Goal: Task Accomplishment & Management: Use online tool/utility

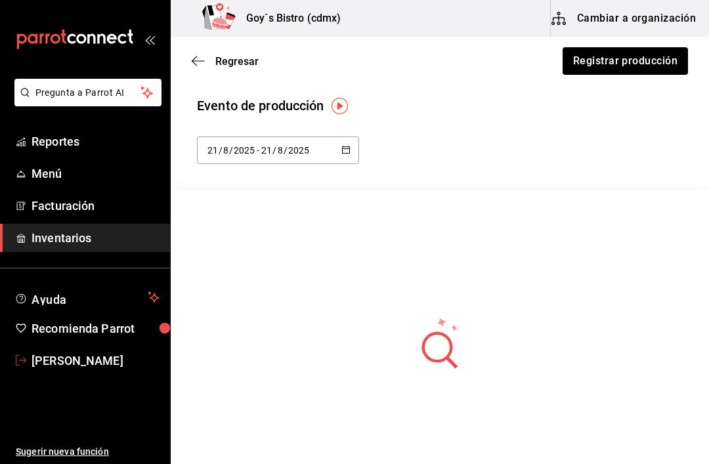
click at [44, 360] on span "[PERSON_NAME]" at bounding box center [96, 361] width 128 height 18
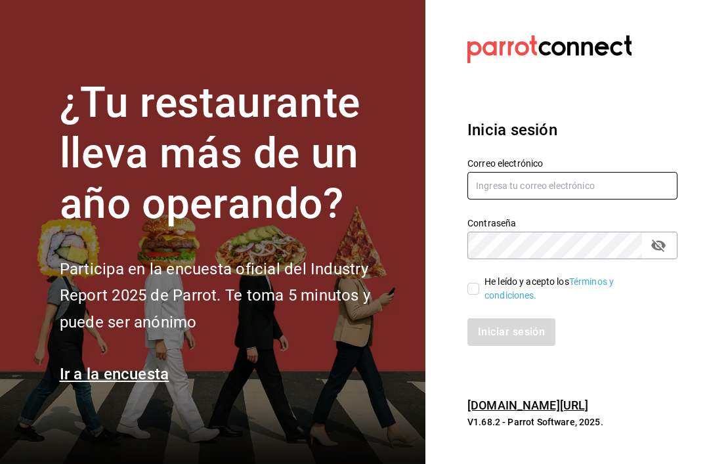
click at [590, 200] on input "text" at bounding box center [572, 186] width 210 height 28
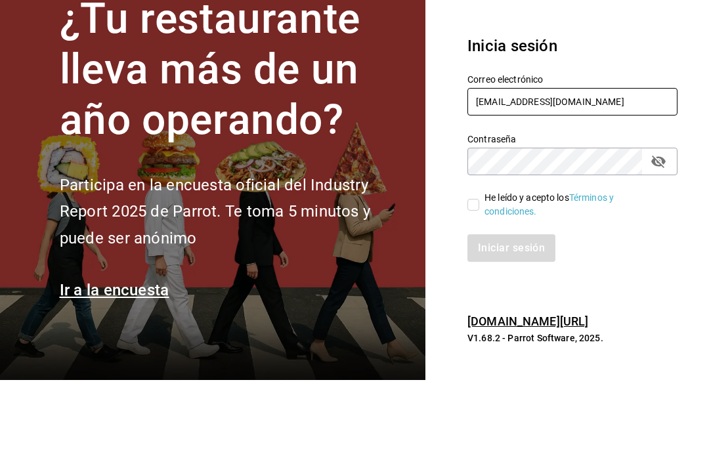
type input "[EMAIL_ADDRESS][DOMAIN_NAME]"
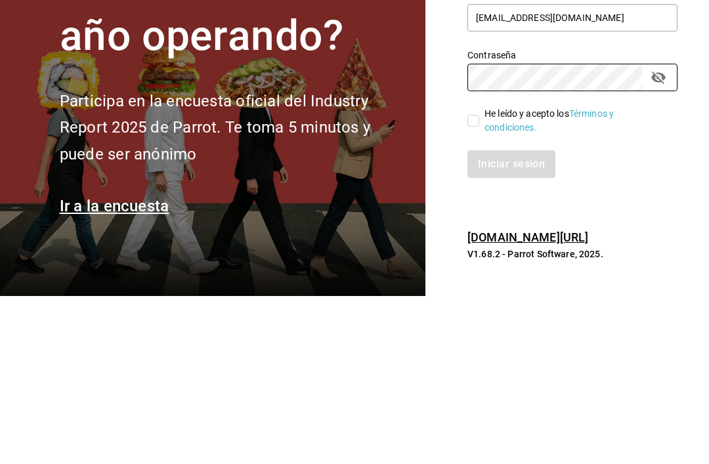
click at [474, 283] on input "He leído y acepto los Términos y condiciones." at bounding box center [473, 289] width 12 height 12
checkbox input "true"
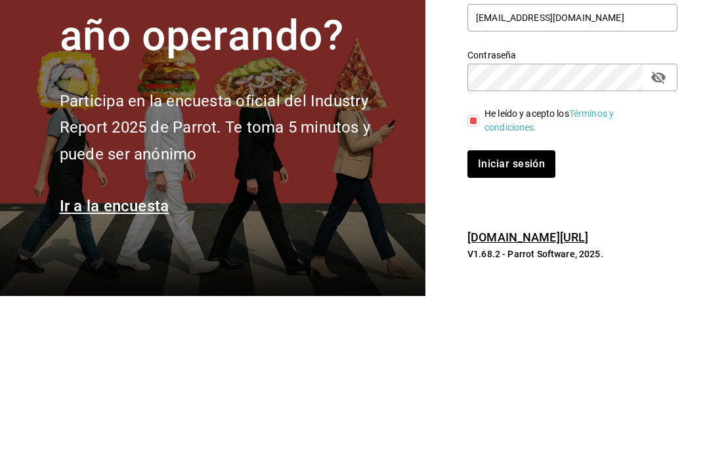
scroll to position [42, 0]
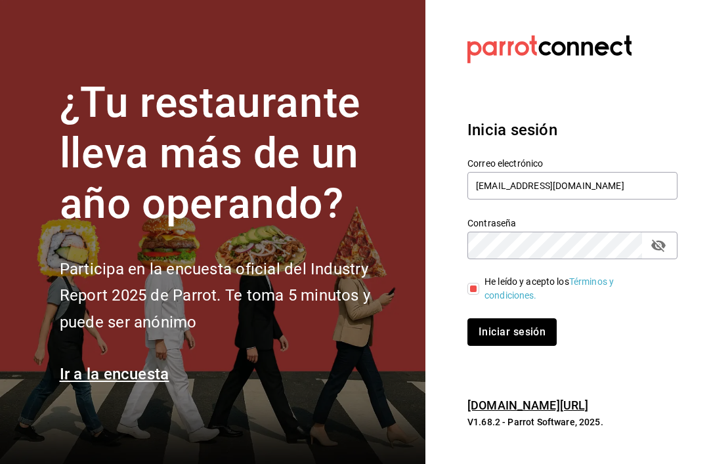
click at [520, 318] on button "Iniciar sesión" at bounding box center [511, 332] width 89 height 28
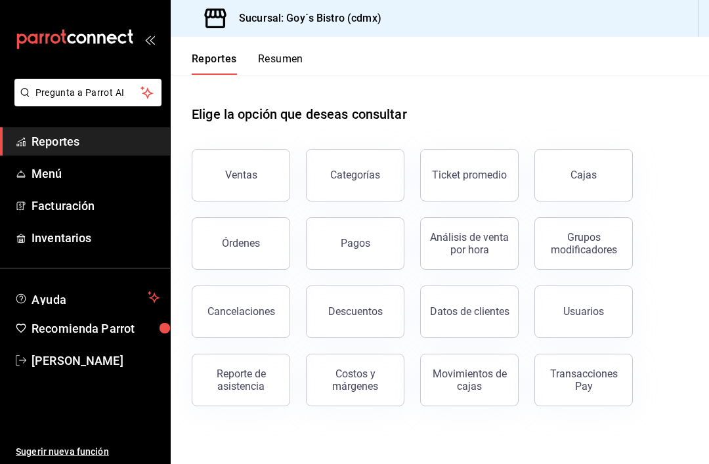
click at [248, 165] on button "Ventas" at bounding box center [241, 175] width 98 height 53
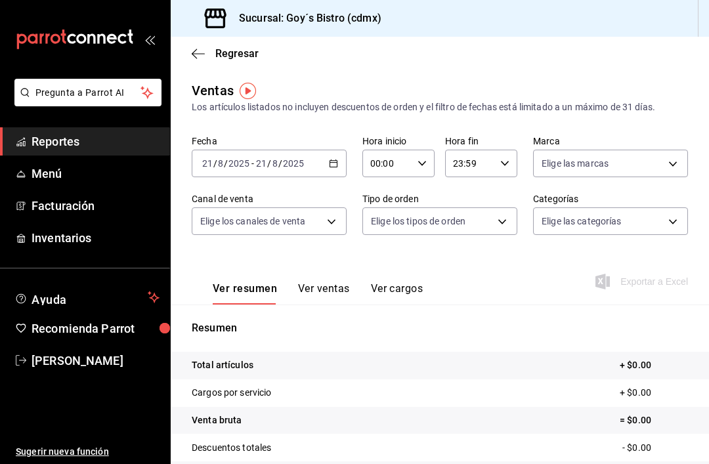
click at [338, 159] on div "2025-08-21 21 / 8 / 2025 - 2025-08-21 21 / 8 / 2025" at bounding box center [269, 164] width 155 height 28
